Goal: Task Accomplishment & Management: Use online tool/utility

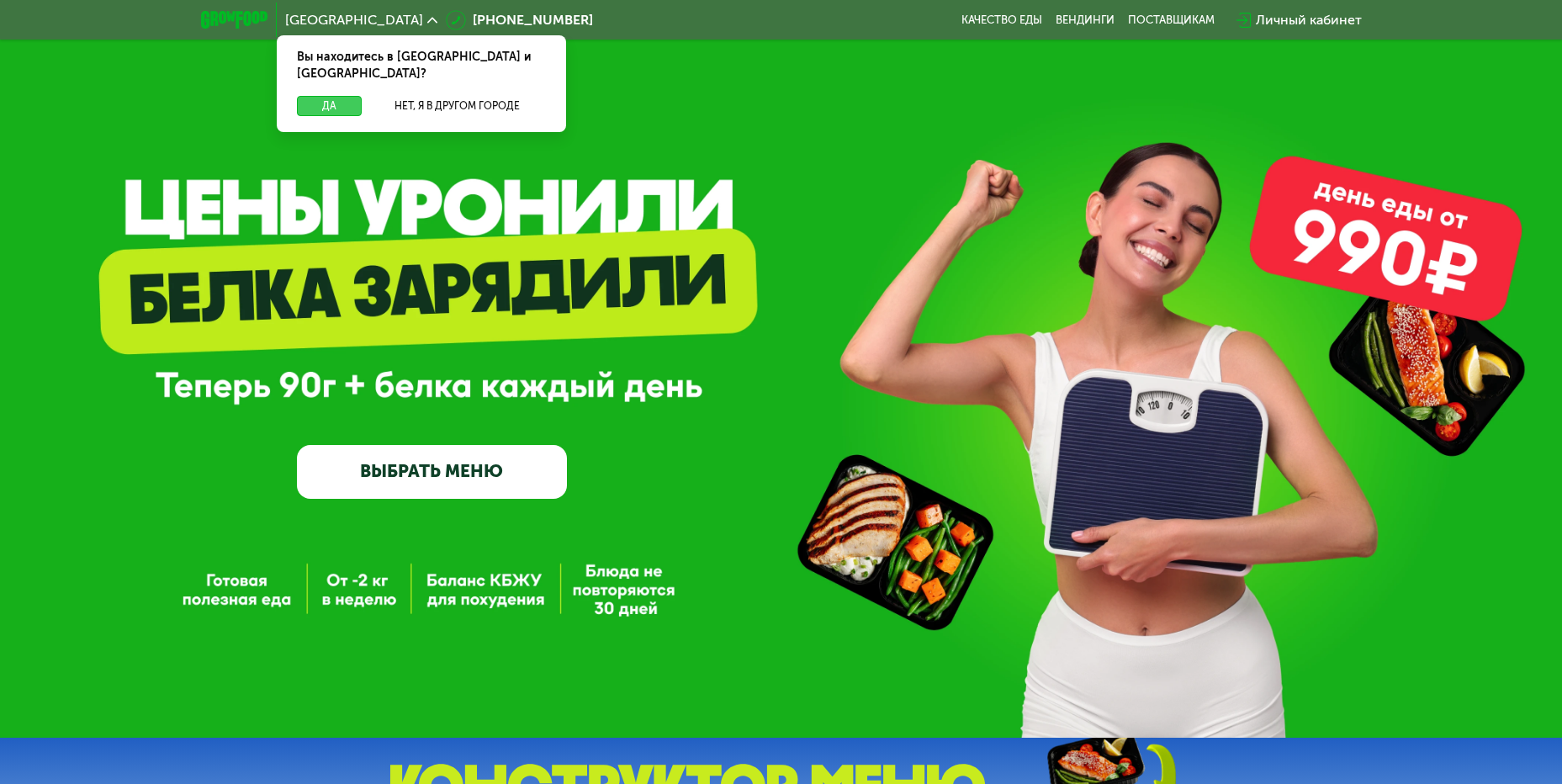
click at [334, 96] on button "Да" at bounding box center [329, 105] width 65 height 20
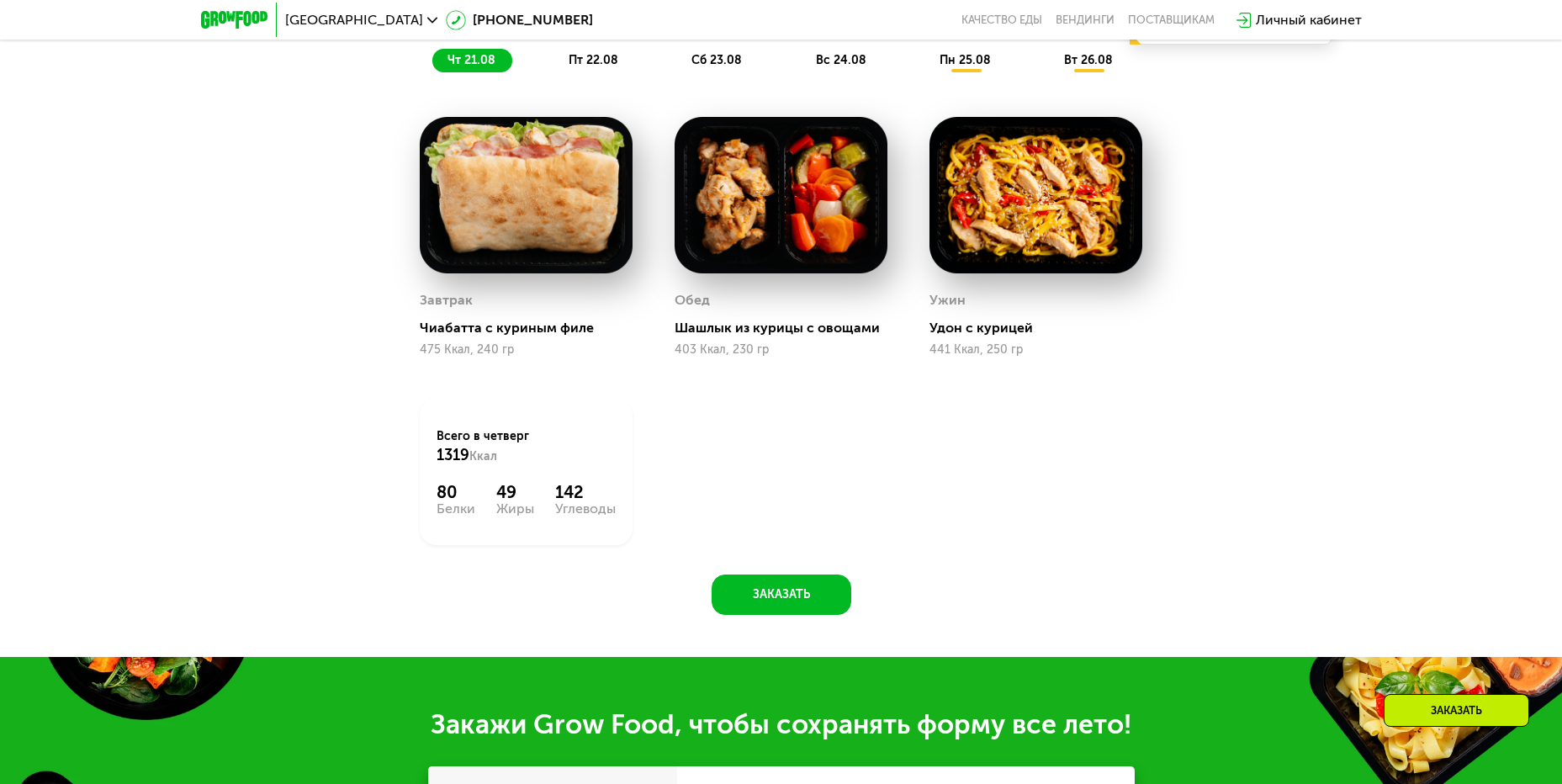
scroll to position [756, 0]
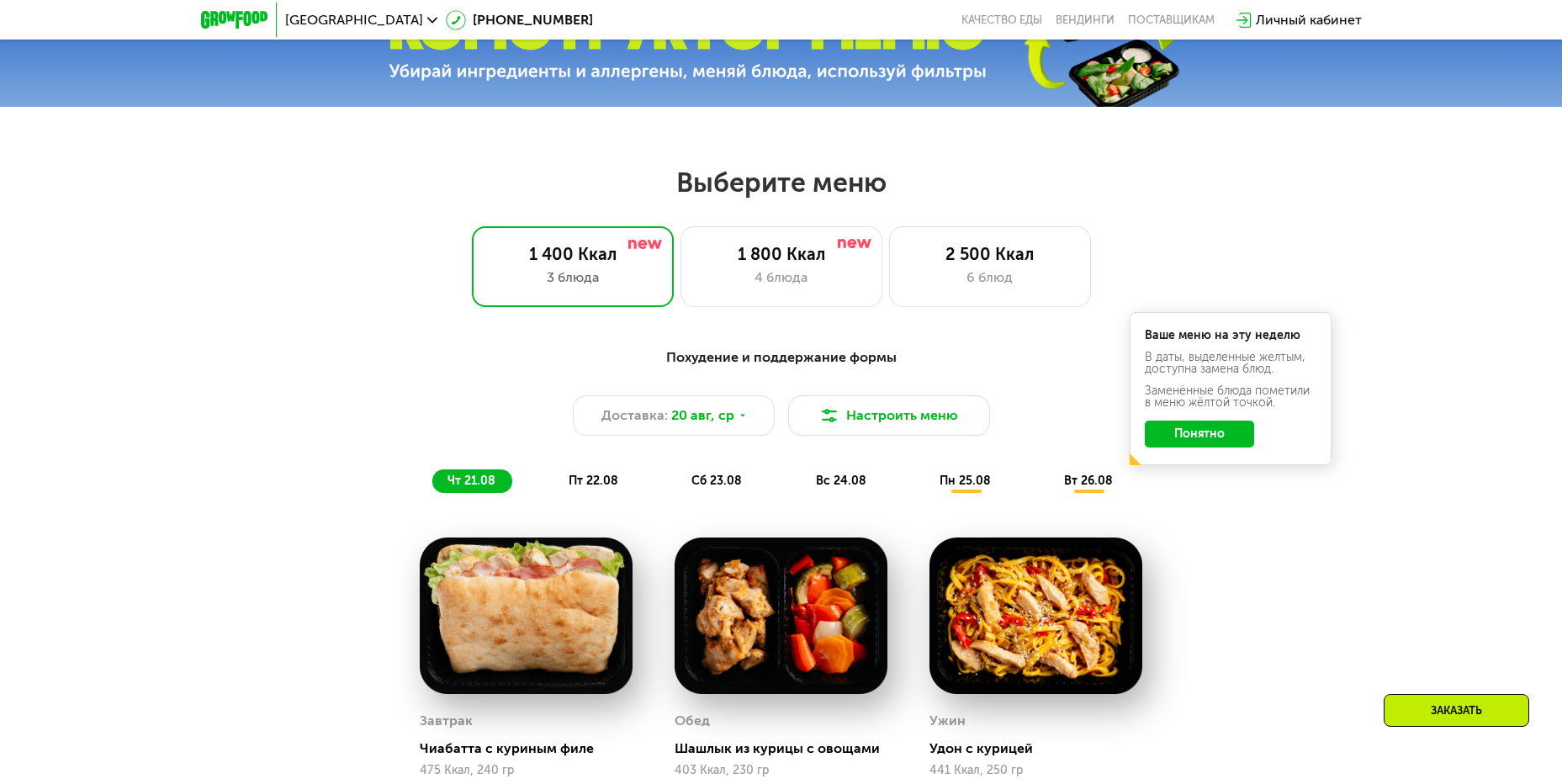
drag, startPoint x: 1226, startPoint y: 432, endPoint x: 1149, endPoint y: 431, distance: 77.0
click at [1225, 431] on button "Понятно" at bounding box center [1199, 433] width 109 height 27
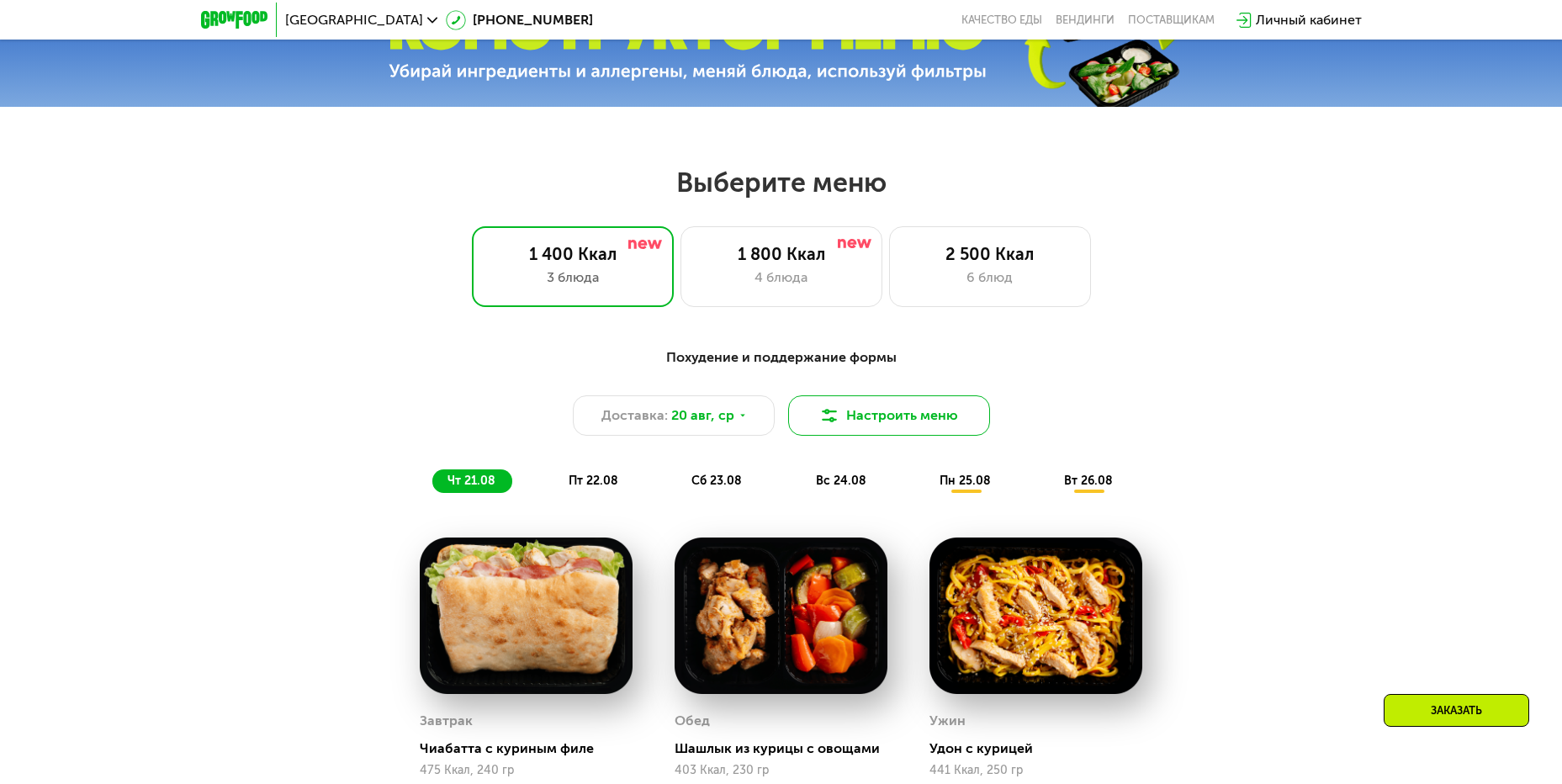
click at [928, 434] on button "Настроить меню" at bounding box center [889, 415] width 202 height 40
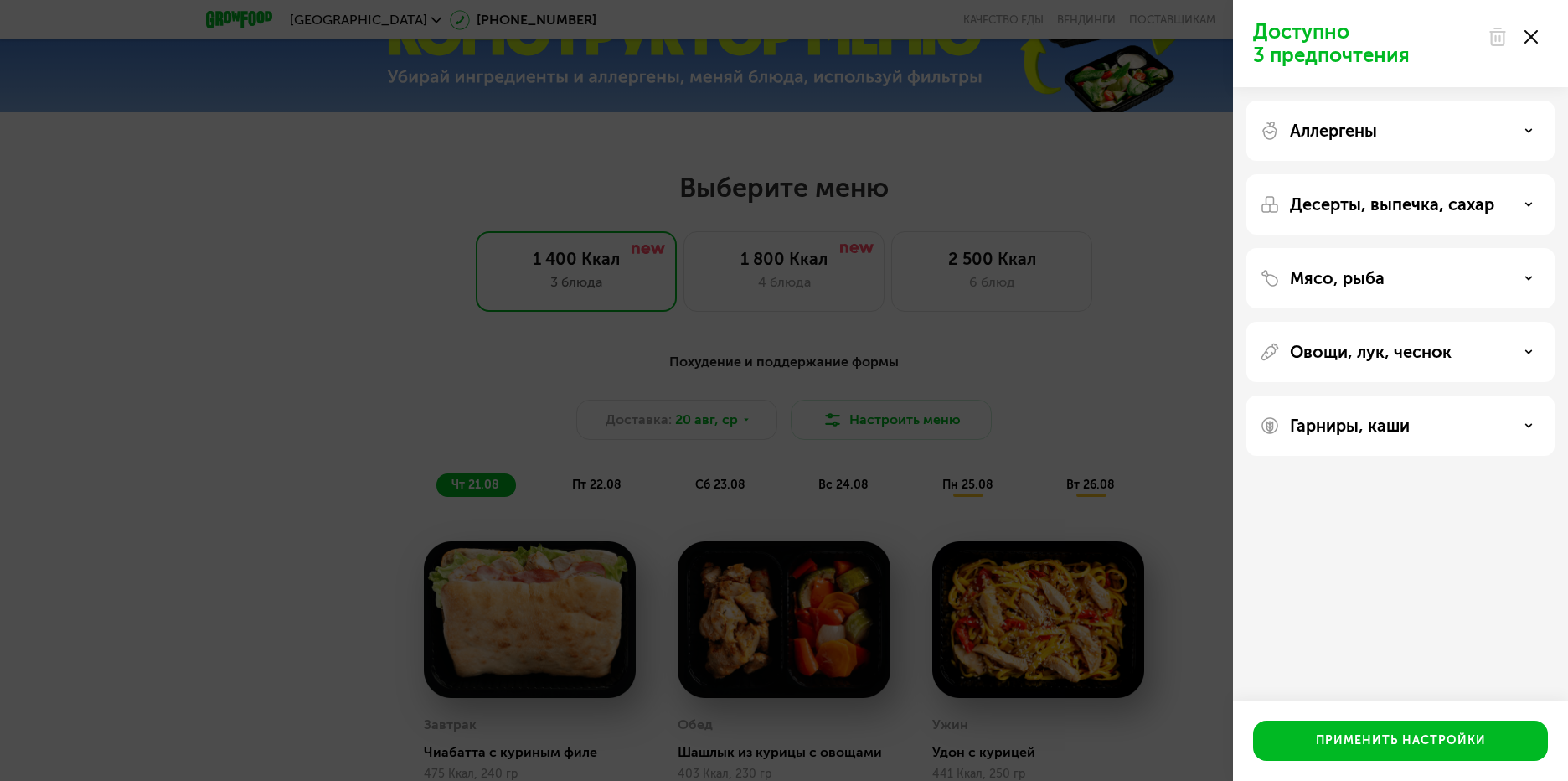
click at [1423, 127] on div "Аллергены" at bounding box center [1400, 130] width 281 height 20
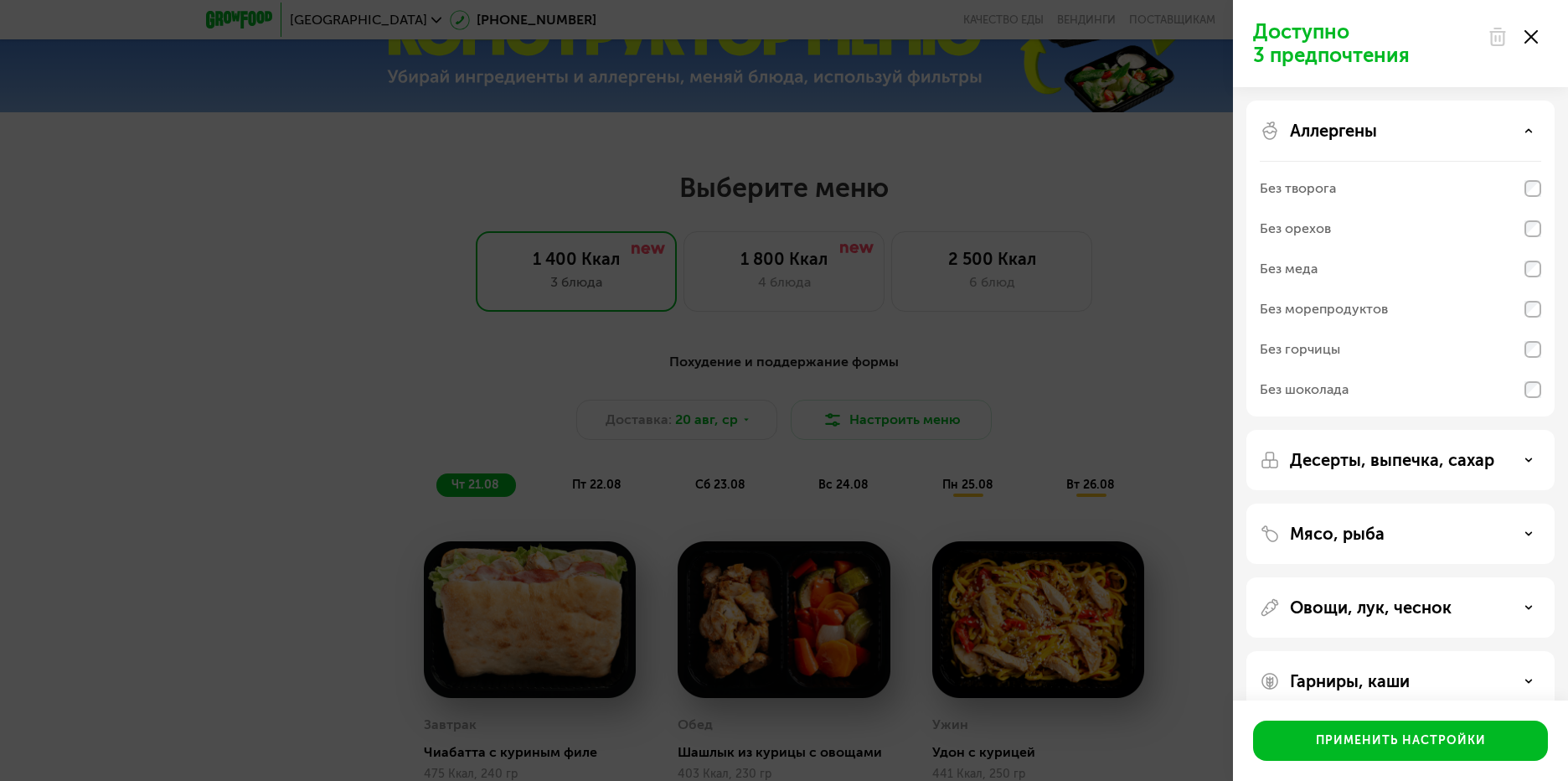
click at [1423, 127] on div "Аллергены" at bounding box center [1400, 130] width 281 height 20
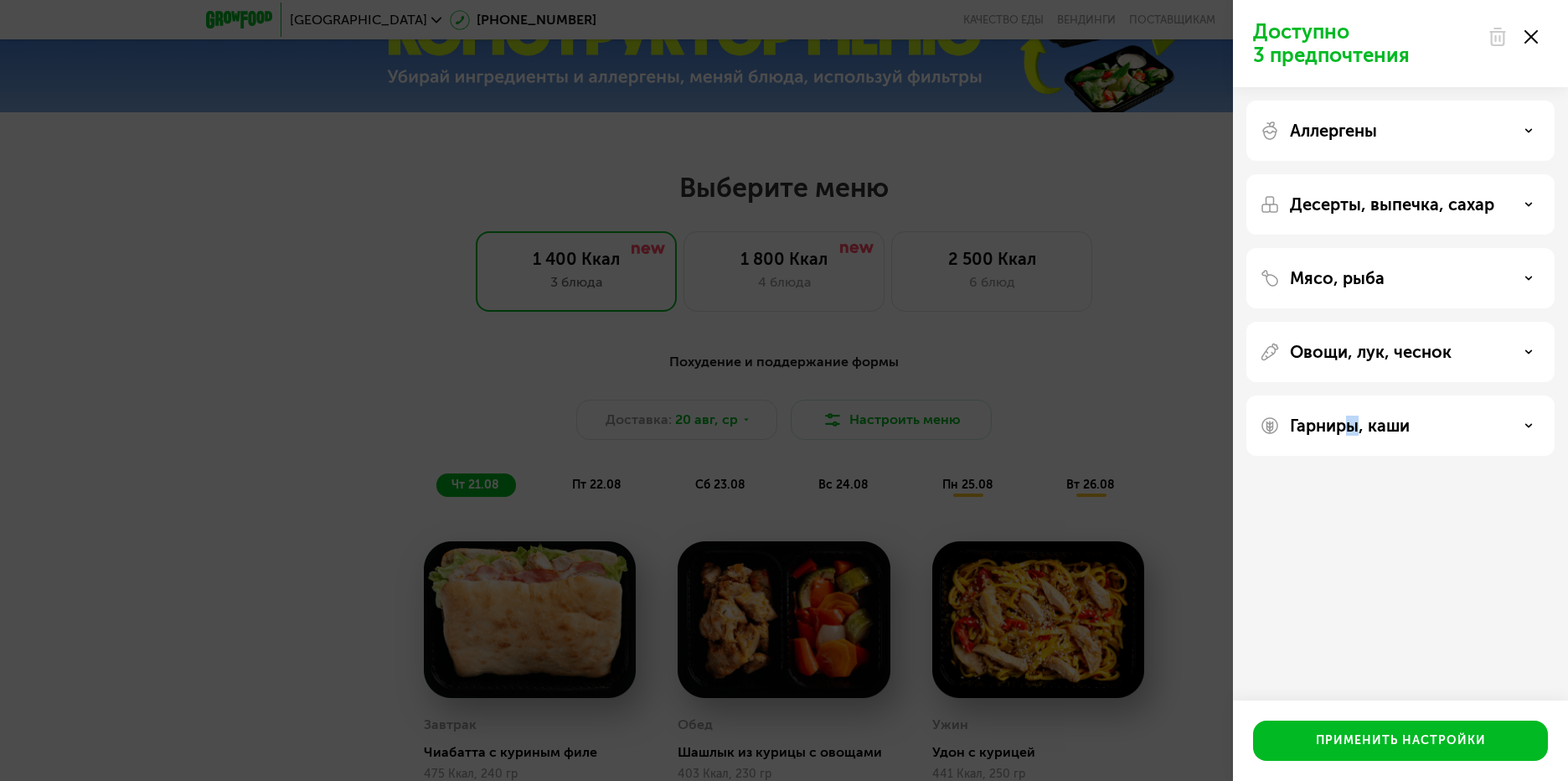
click at [1351, 419] on p "Гарниры, каши" at bounding box center [1349, 425] width 120 height 20
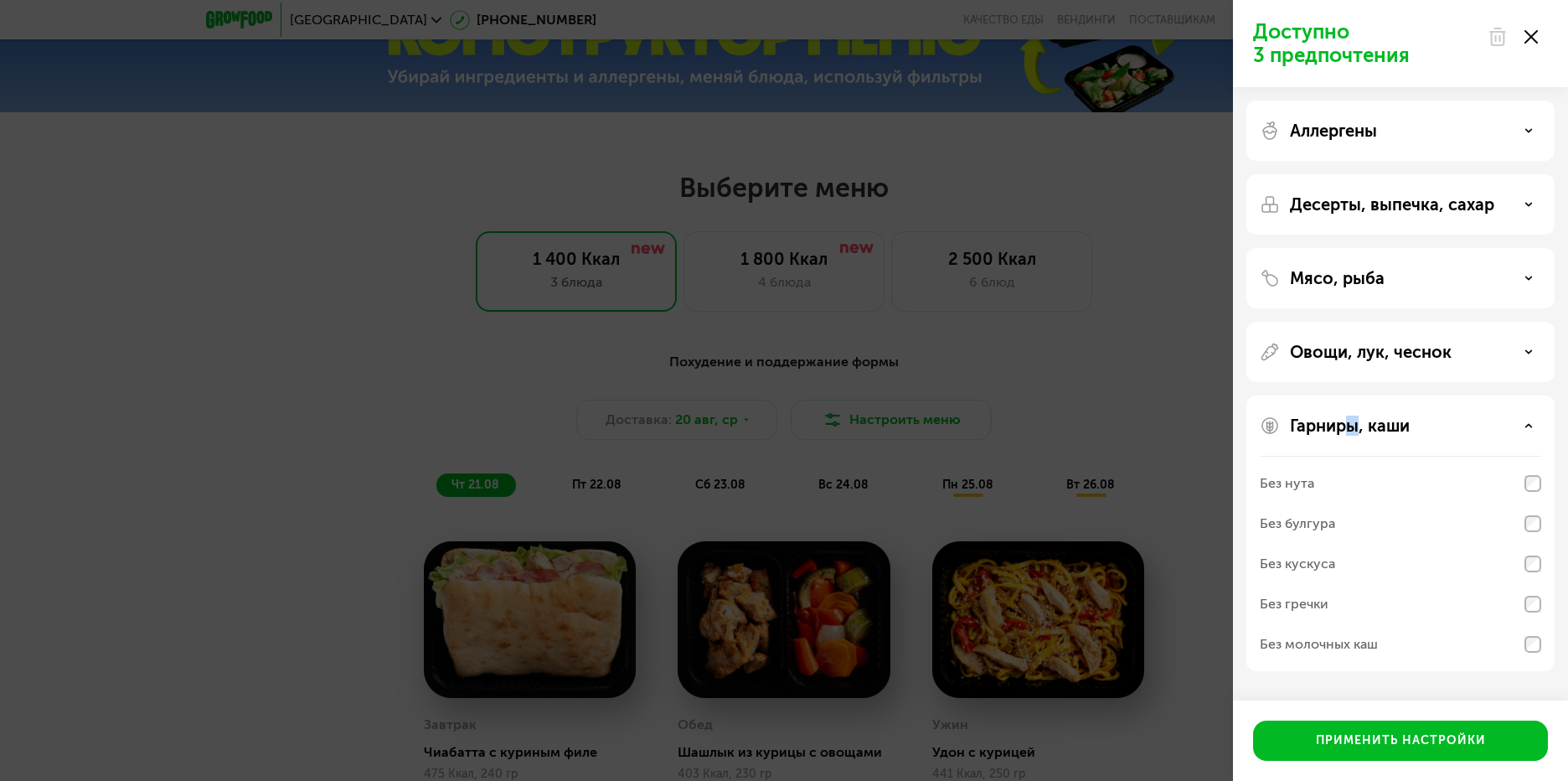
click at [1350, 423] on p "Гарниры, каши" at bounding box center [1349, 425] width 120 height 20
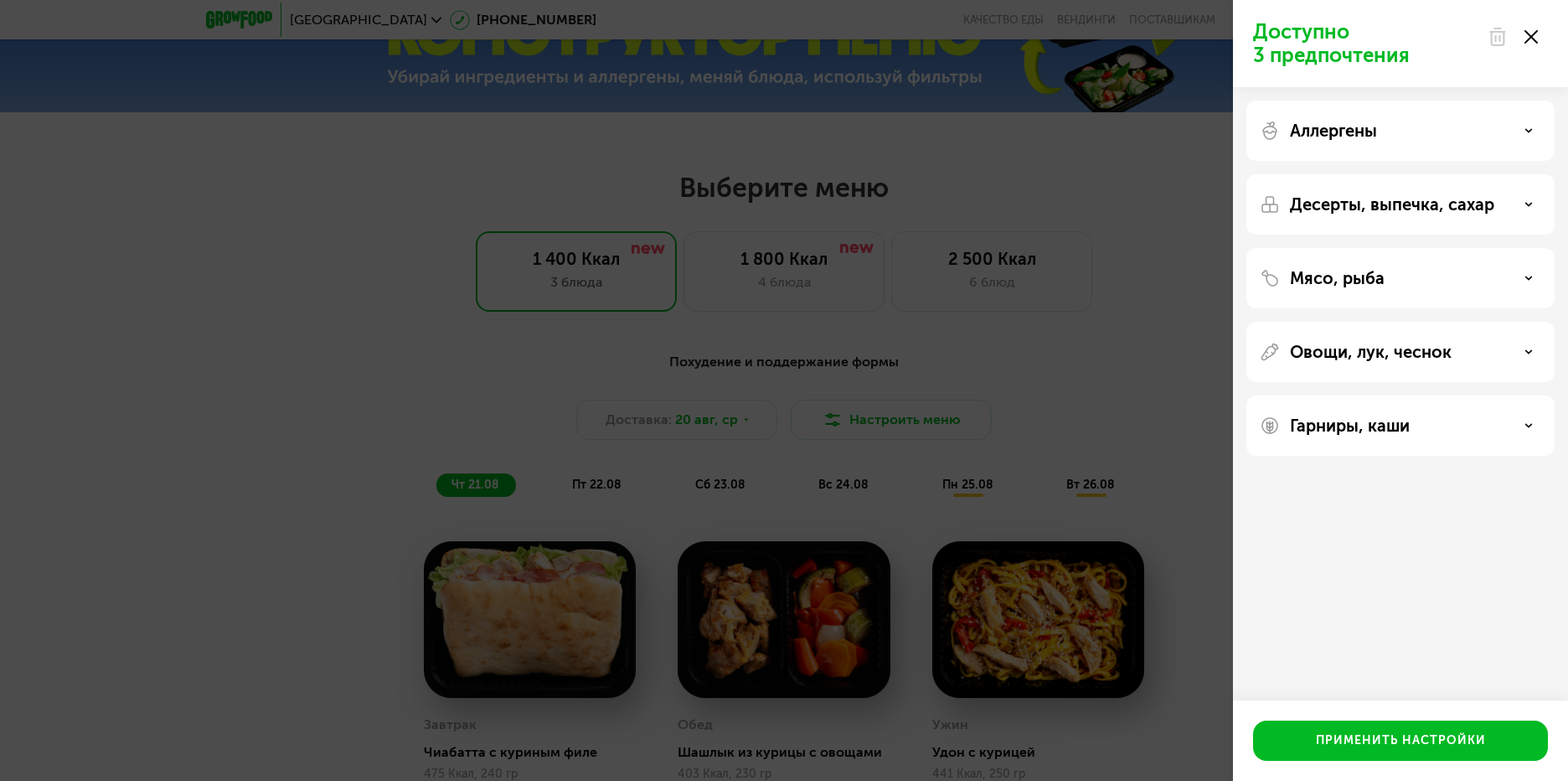
click at [1524, 39] on div at bounding box center [1512, 36] width 70 height 33
click at [1523, 27] on div at bounding box center [1512, 36] width 70 height 33
click at [1524, 37] on icon at bounding box center [1531, 37] width 13 height 13
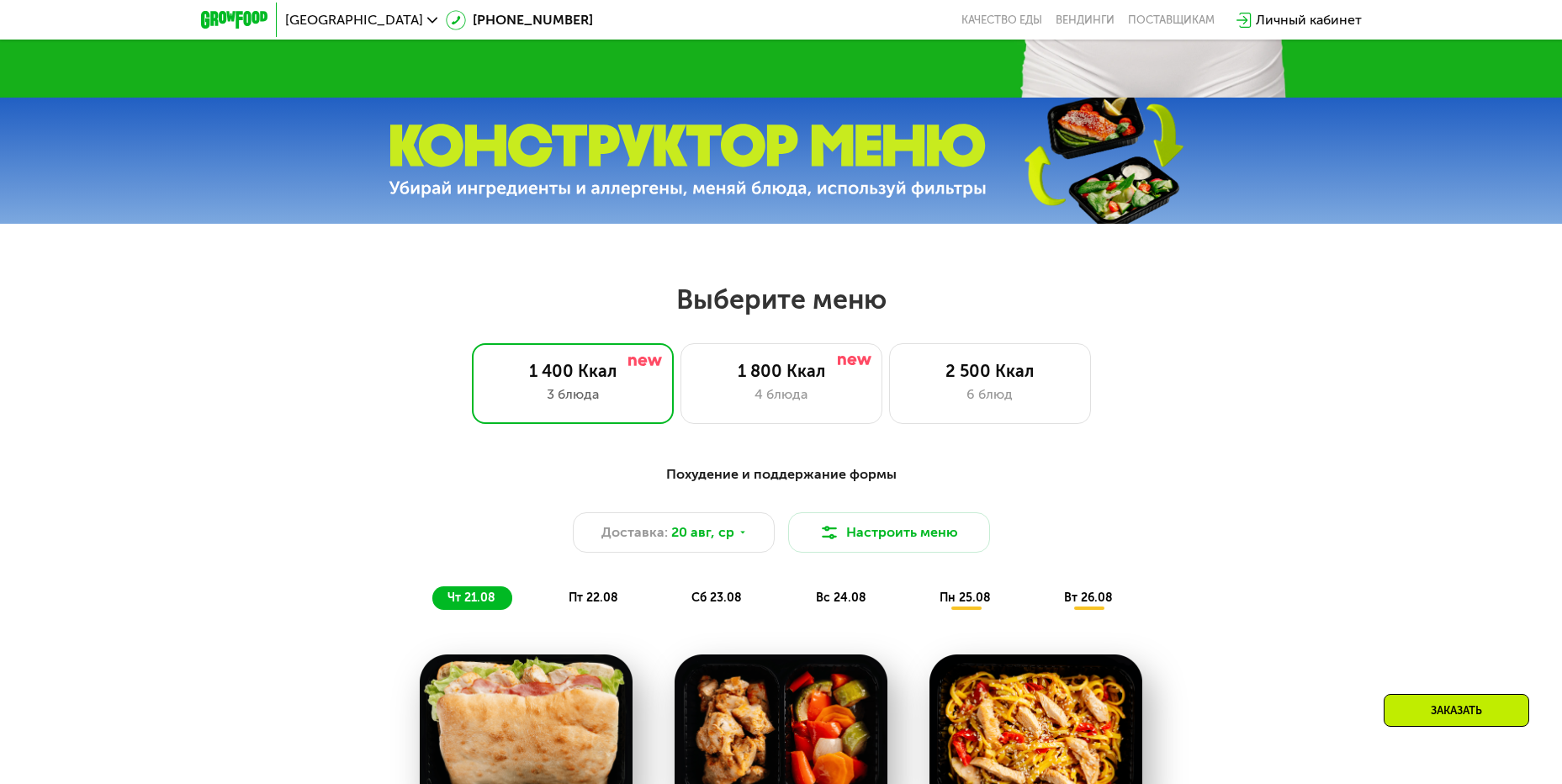
scroll to position [588, 0]
